Goal: Information Seeking & Learning: Find specific fact

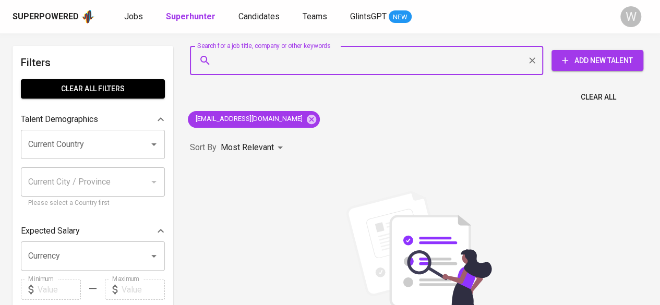
click at [286, 62] on input "Search for a job title, company or other keywords" at bounding box center [368, 61] width 307 height 20
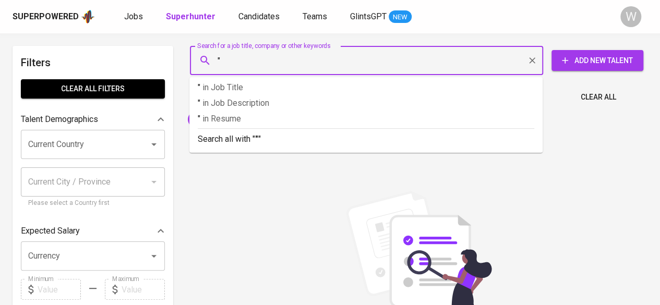
paste input "[PERSON_NAME]"
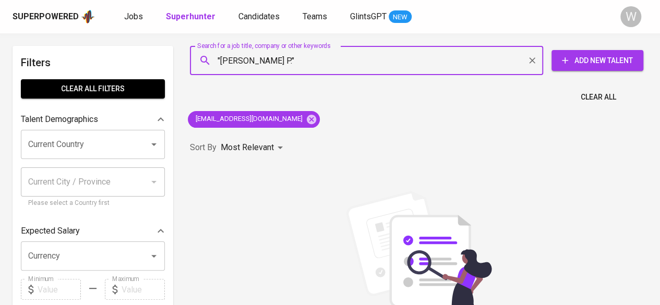
type input ""[PERSON_NAME] P""
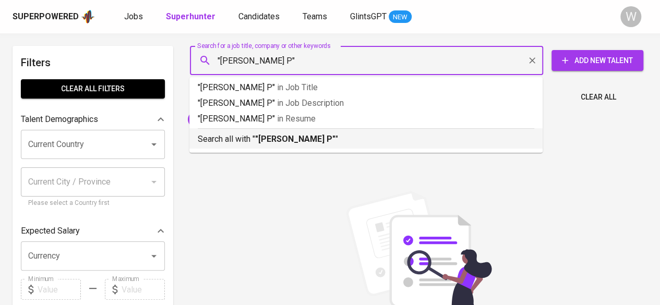
click at [303, 136] on b ""[PERSON_NAME] P"" at bounding box center [295, 139] width 80 height 10
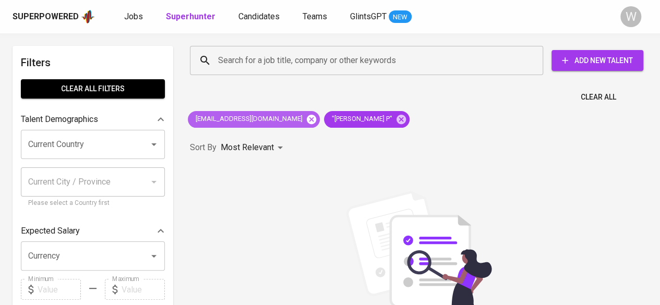
click at [307, 117] on icon at bounding box center [311, 118] width 9 height 9
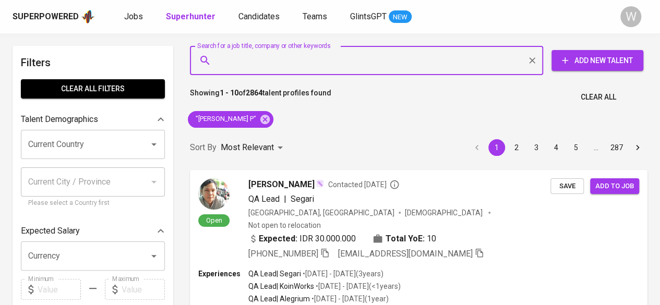
click at [288, 67] on input "Search for a job title, company or other keywords" at bounding box center [368, 61] width 307 height 20
paste input "[EMAIL_ADDRESS][DOMAIN_NAME]"
type input "[EMAIL_ADDRESS][DOMAIN_NAME]"
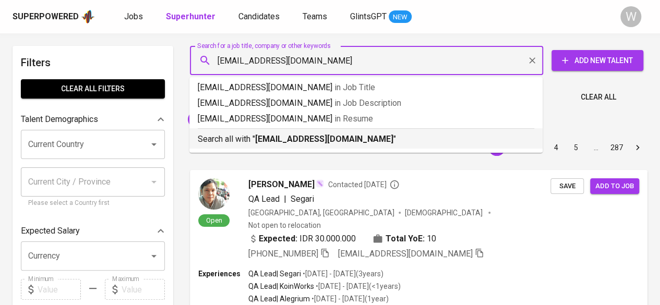
click at [323, 140] on b "[EMAIL_ADDRESS][DOMAIN_NAME]" at bounding box center [324, 139] width 138 height 10
click at [317, 137] on div "Sort By Most Relevant MOST_RELEVANT 1 2 3 4 5 … 287" at bounding box center [419, 148] width 470 height 32
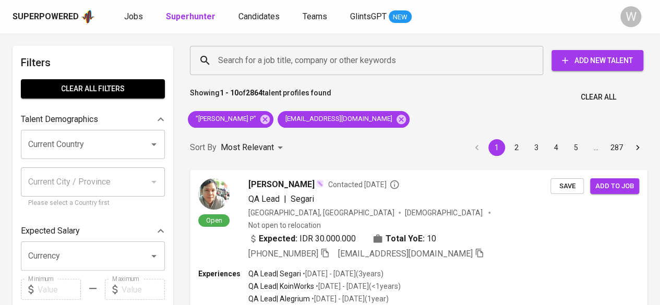
click at [310, 137] on div "Sort By Most Relevant MOST_RELEVANT 1 2 3 4 5 … 287" at bounding box center [419, 148] width 470 height 32
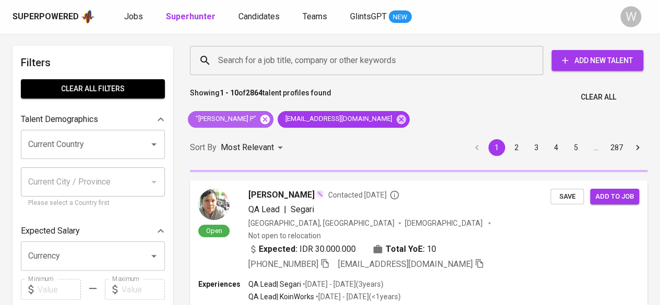
click at [260, 121] on icon at bounding box center [264, 118] width 9 height 9
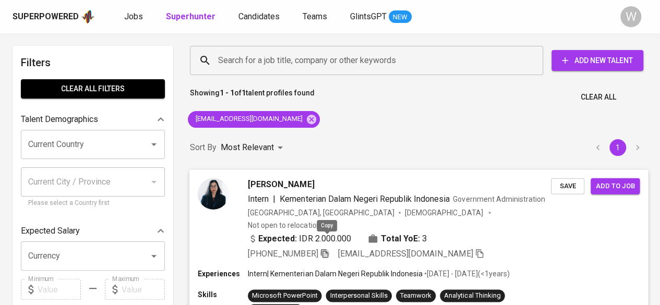
click at [328, 248] on icon "button" at bounding box center [324, 252] width 9 height 9
